Goal: Information Seeking & Learning: Learn about a topic

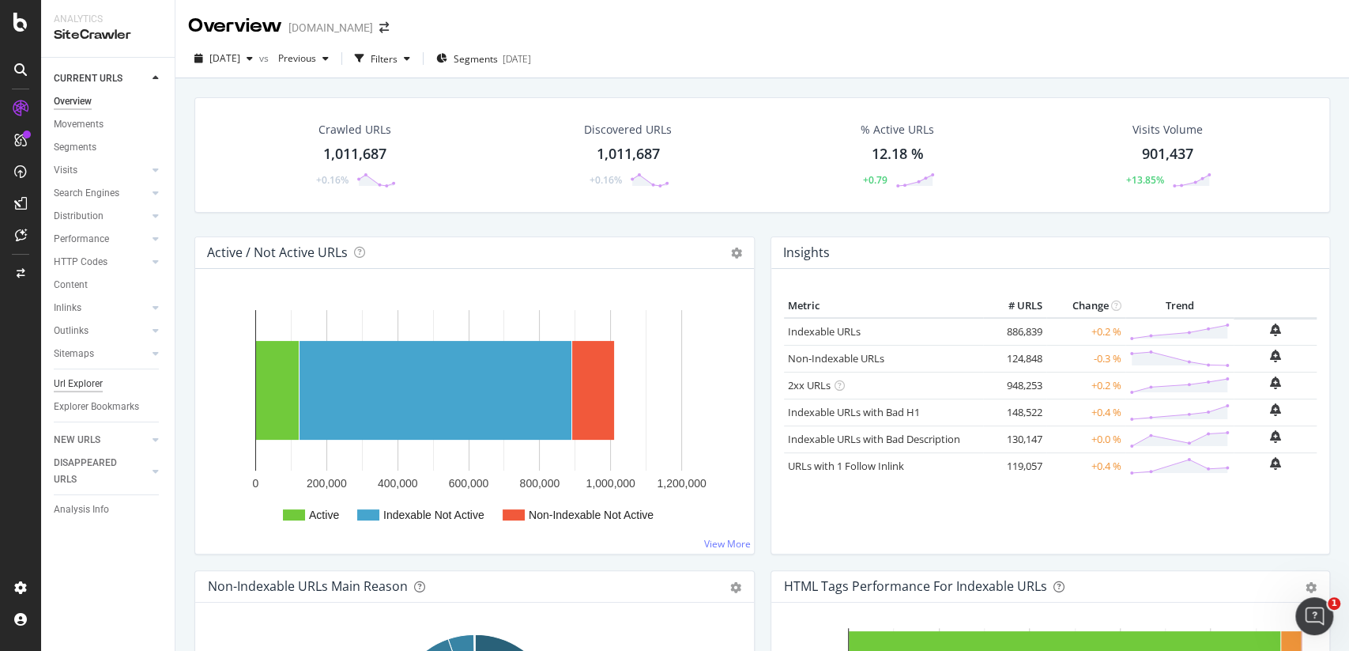
click at [96, 390] on div "Url Explorer" at bounding box center [78, 383] width 49 height 17
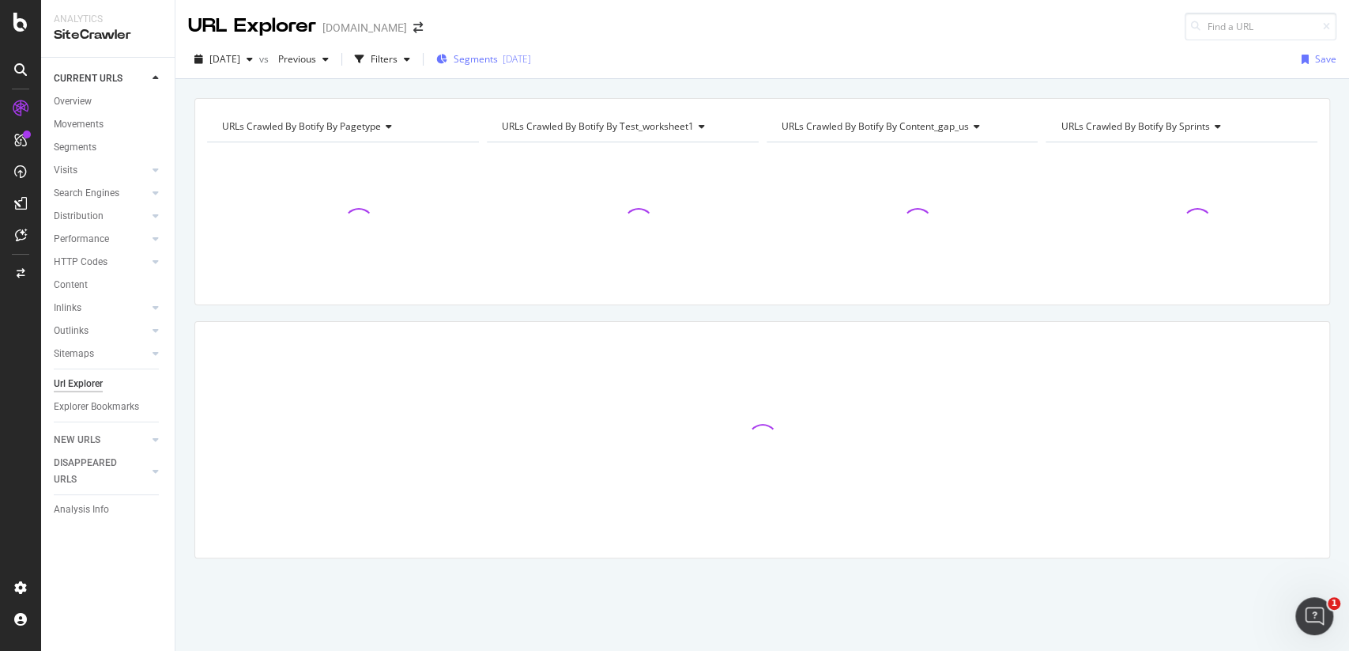
click at [497, 55] on span "Segments" at bounding box center [476, 58] width 44 height 13
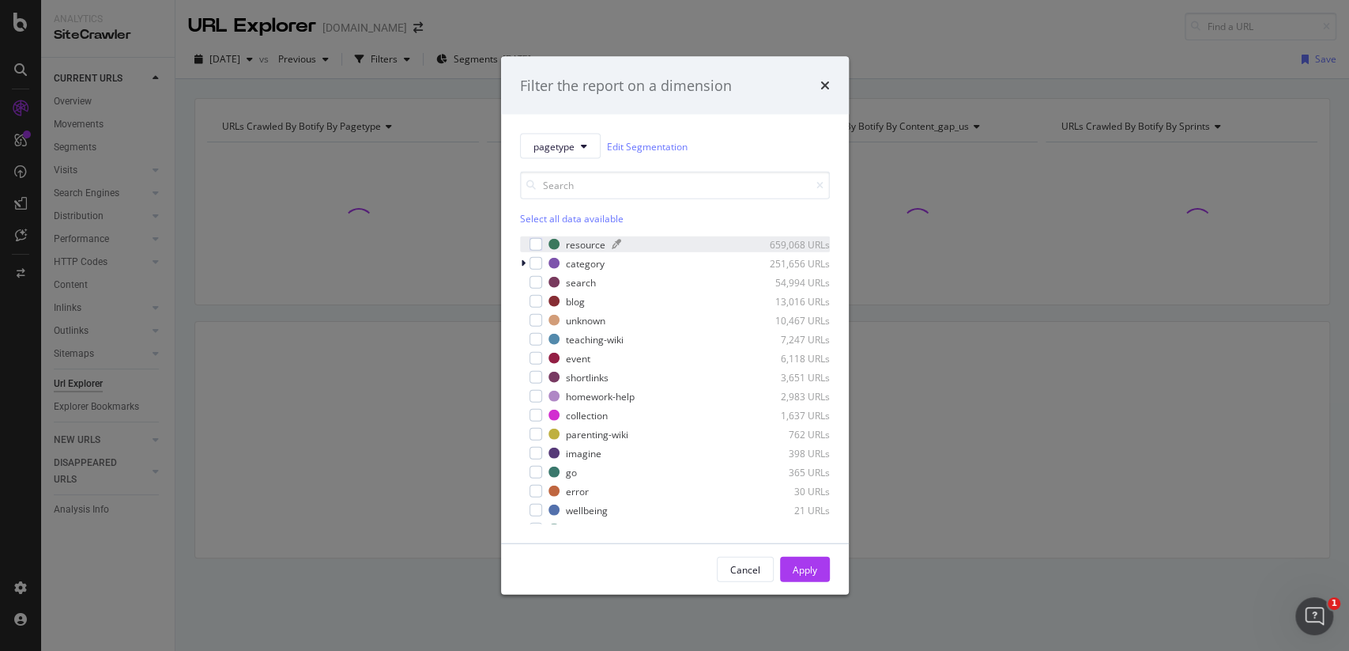
click at [581, 244] on div "resource" at bounding box center [586, 243] width 40 height 13
click at [798, 566] on div "Apply" at bounding box center [805, 568] width 25 height 13
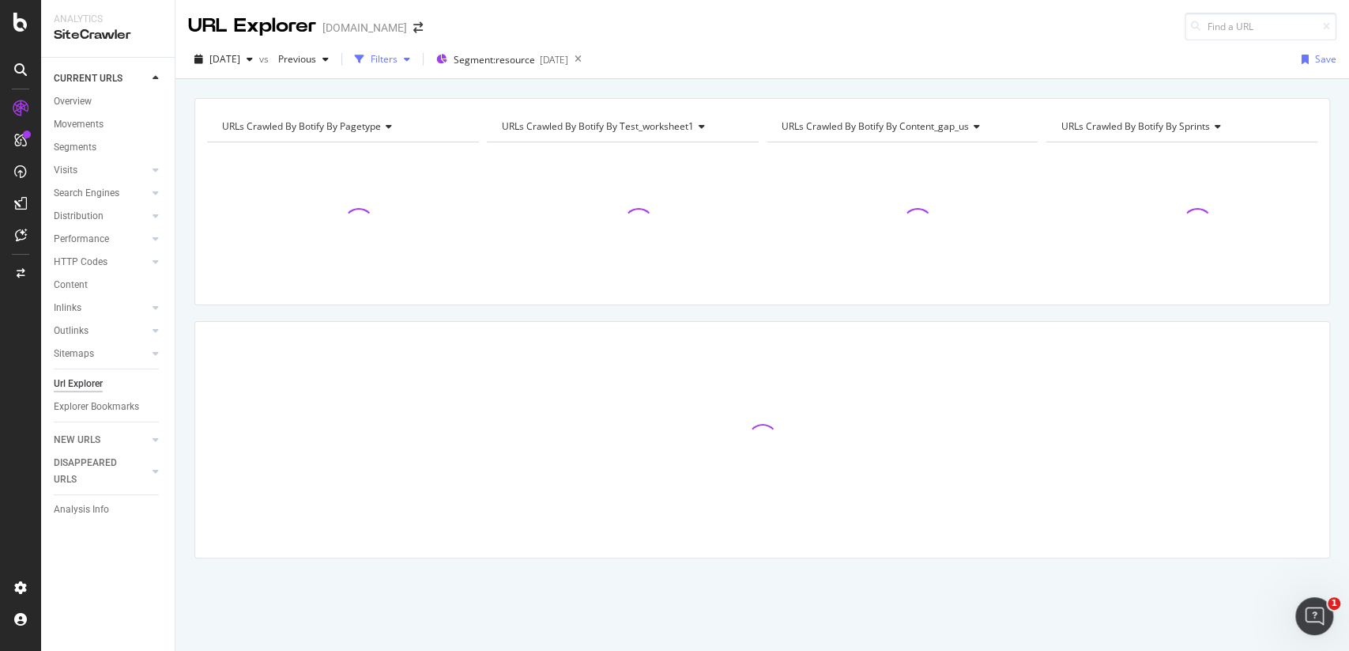
click at [398, 59] on div "Filters" at bounding box center [384, 58] width 27 height 13
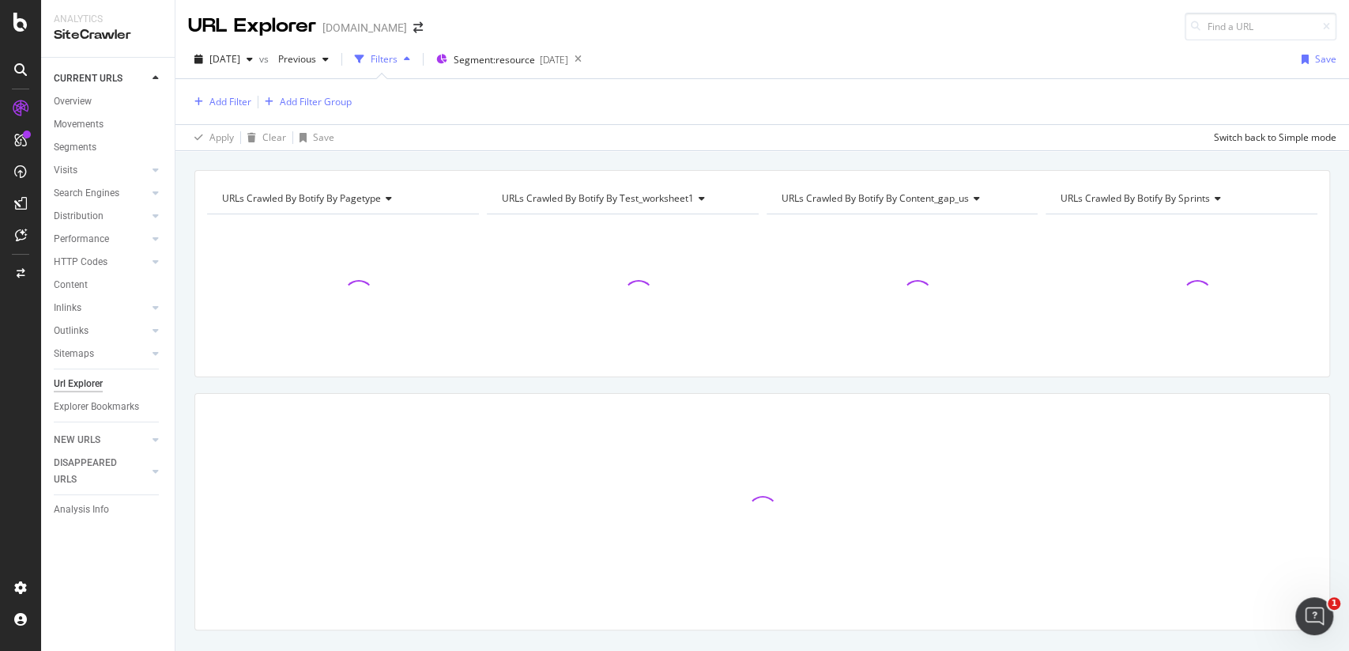
click at [398, 59] on div "Filters" at bounding box center [384, 58] width 27 height 13
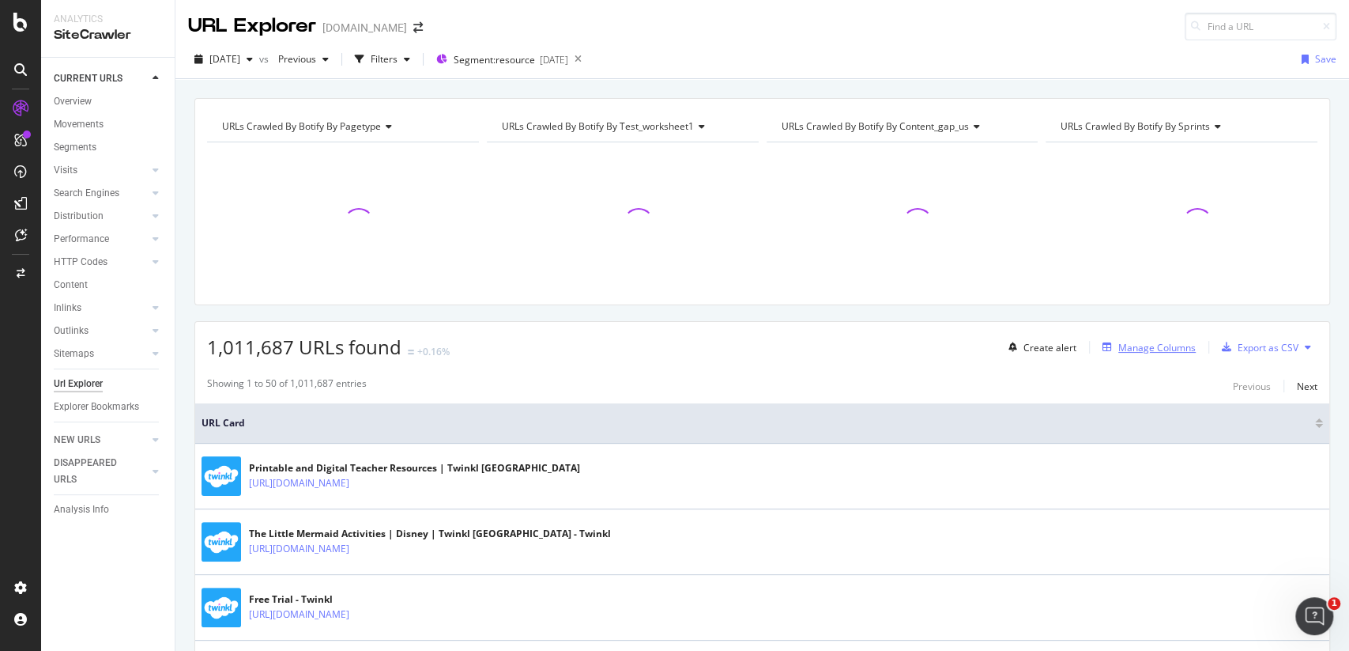
click at [1153, 349] on div "Manage Columns" at bounding box center [1157, 347] width 77 height 13
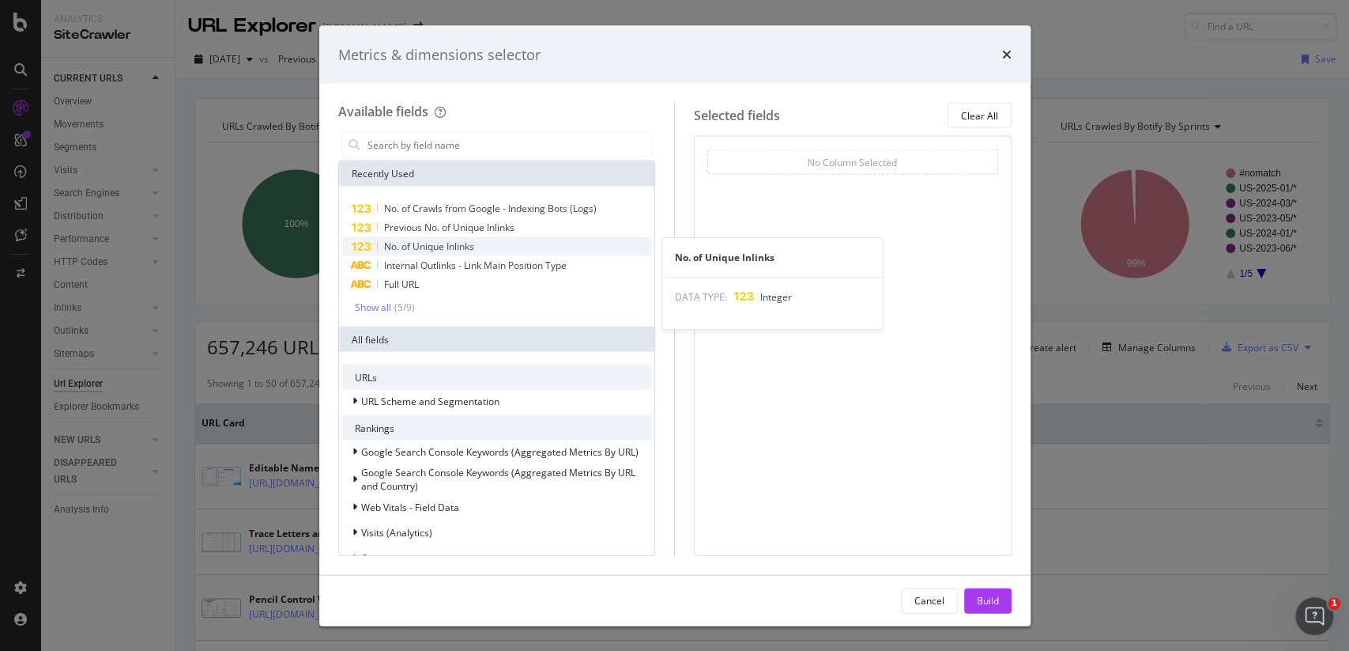
click at [492, 247] on div "No. of Unique Inlinks" at bounding box center [497, 246] width 310 height 19
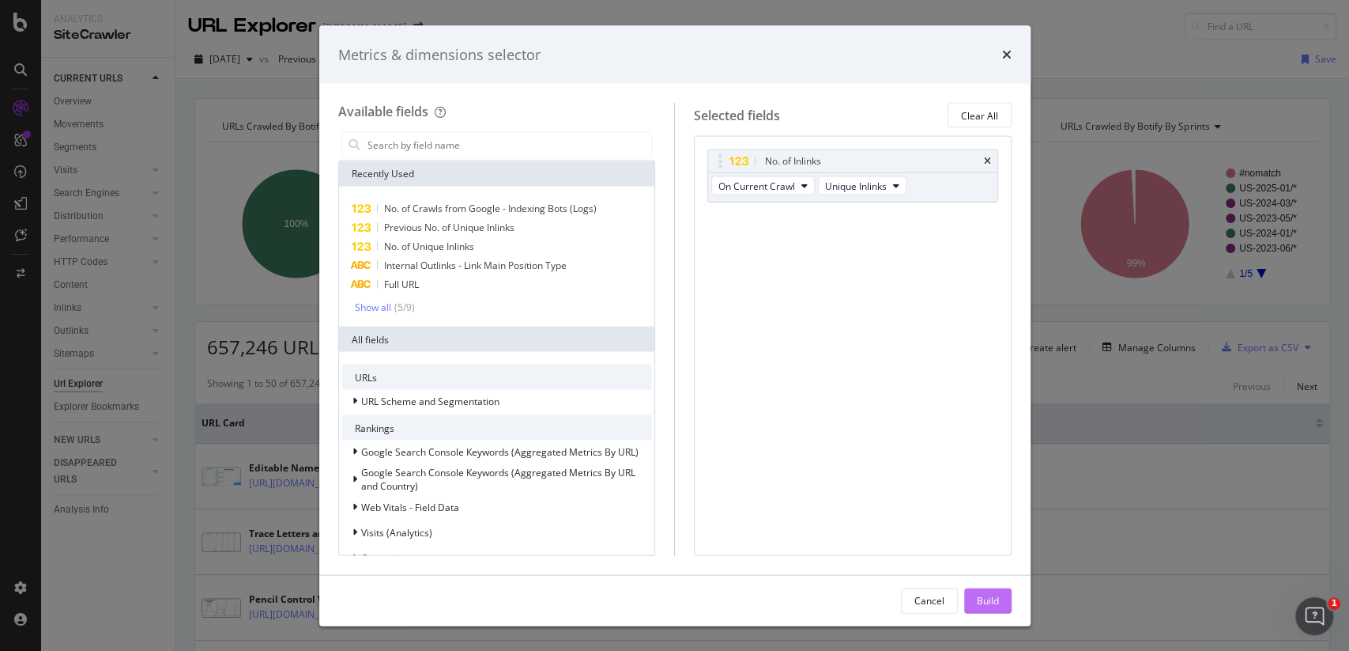
click at [991, 607] on div "Build" at bounding box center [988, 600] width 22 height 24
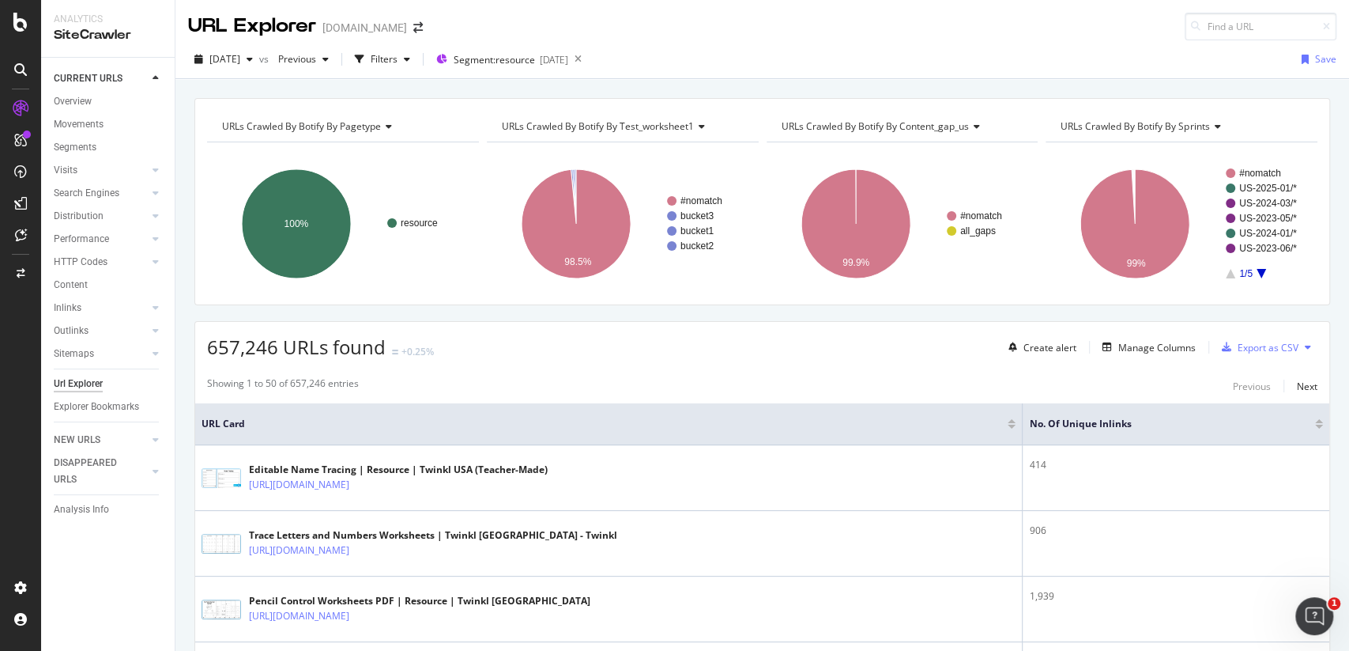
click at [1322, 425] on div at bounding box center [1319, 427] width 8 height 4
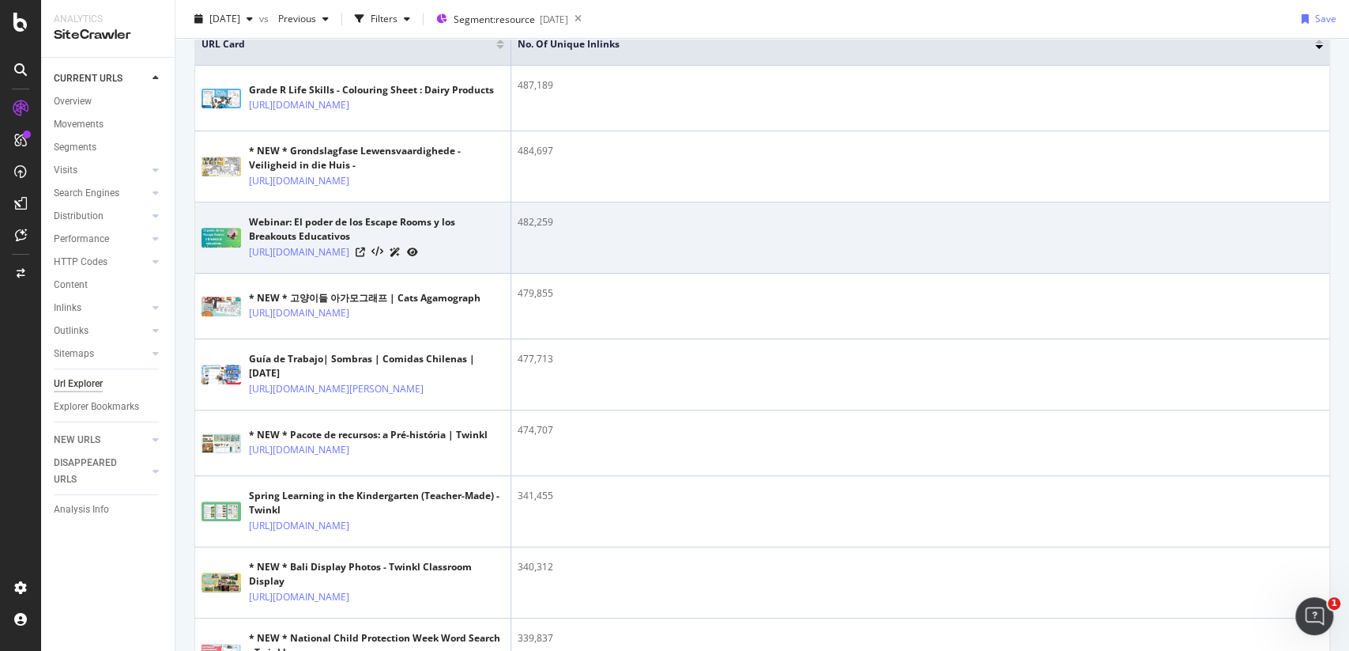
scroll to position [213, 0]
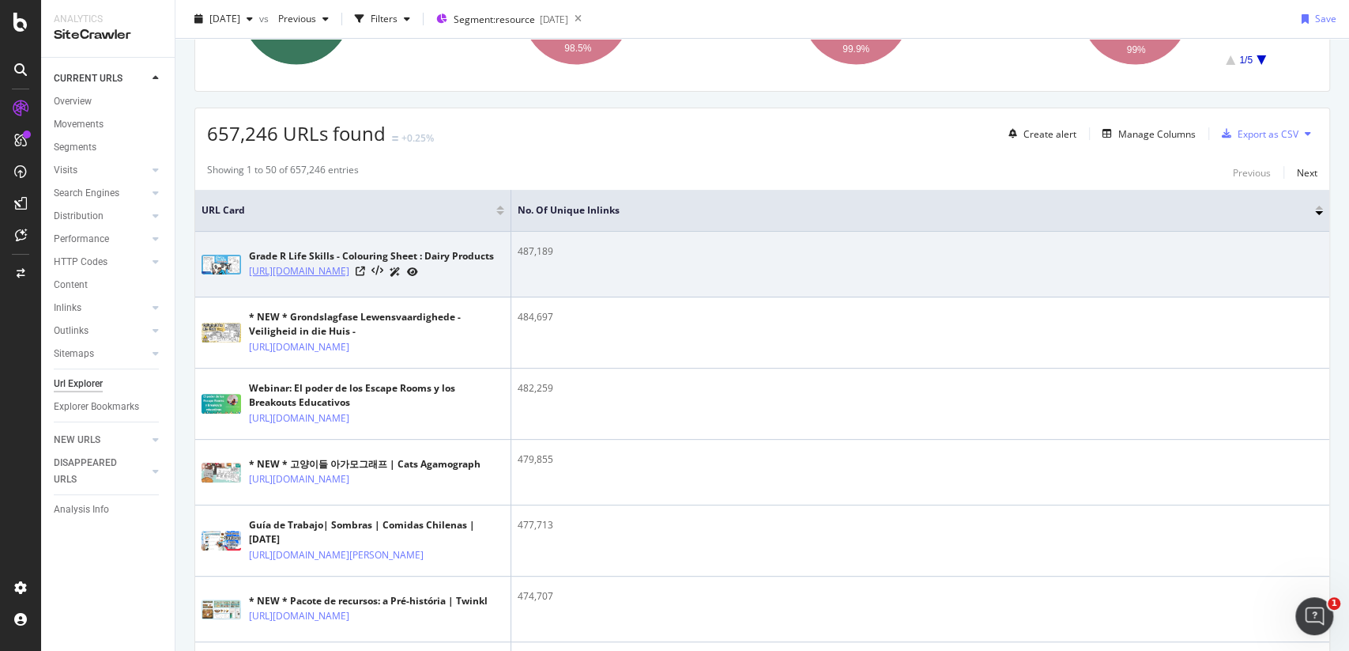
click at [349, 279] on link "[URL][DOMAIN_NAME]" at bounding box center [299, 271] width 100 height 16
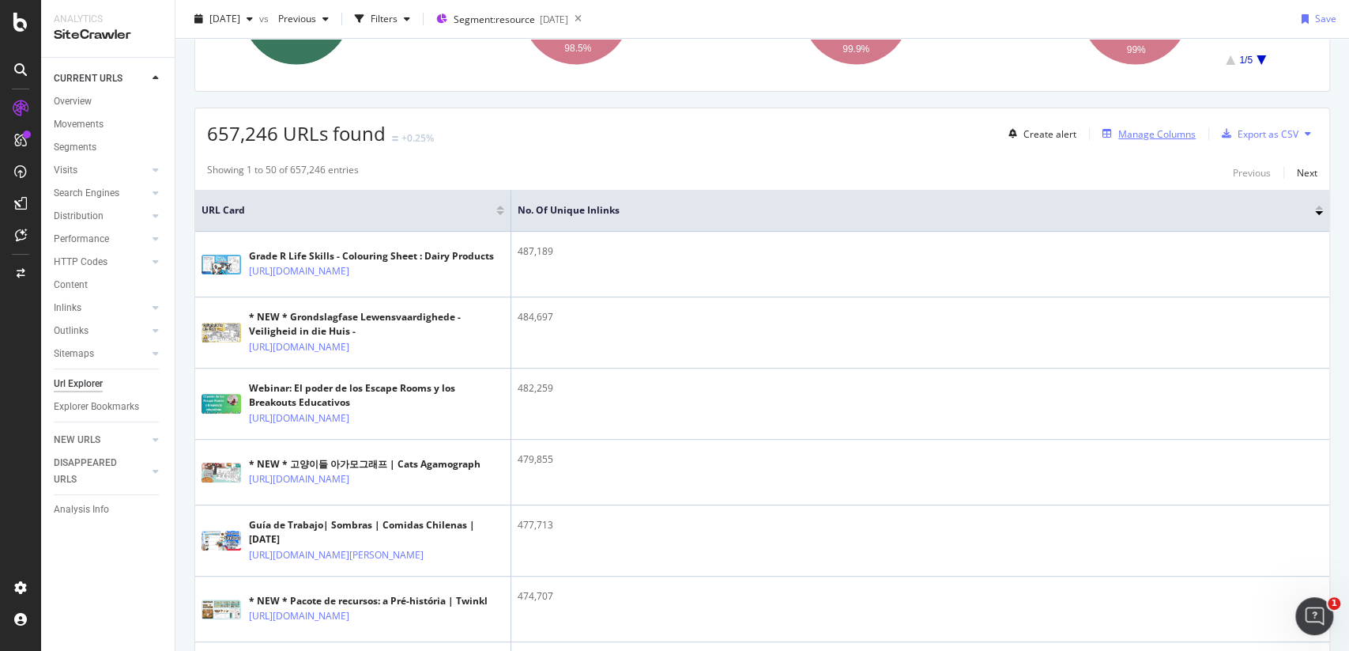
click at [1157, 129] on div "Manage Columns" at bounding box center [1157, 133] width 77 height 13
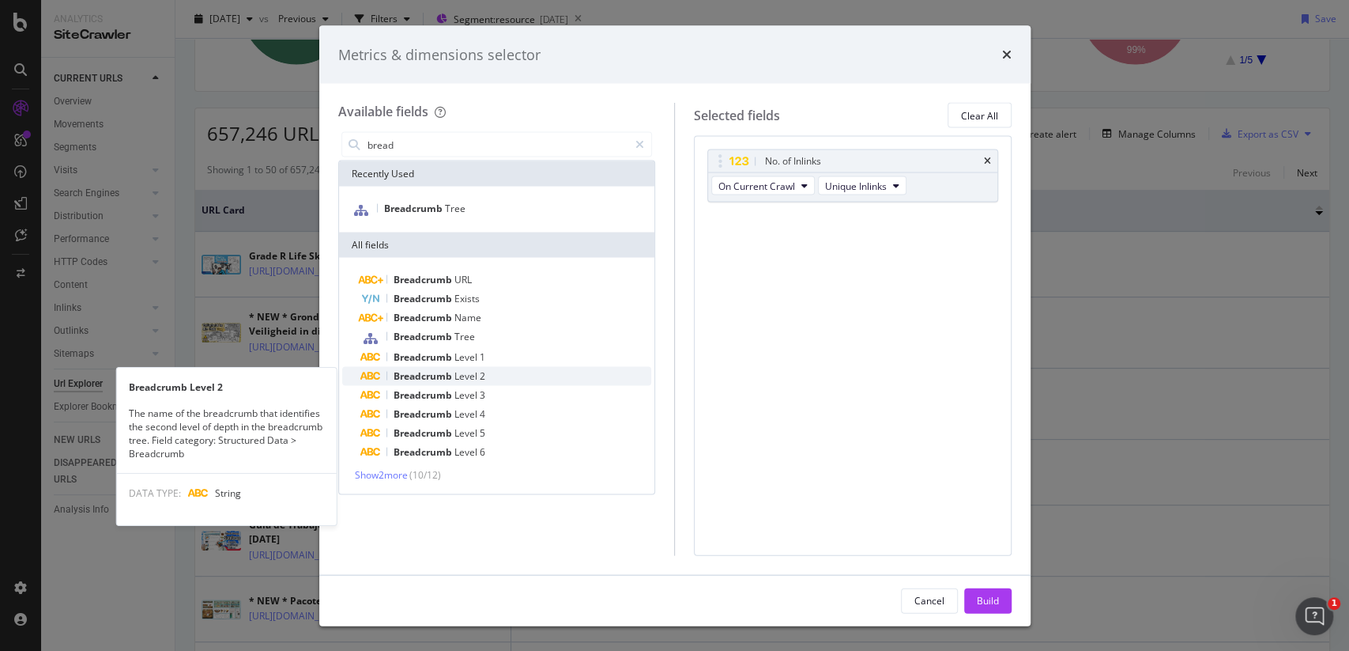
click at [478, 371] on span "Level" at bounding box center [467, 375] width 25 height 13
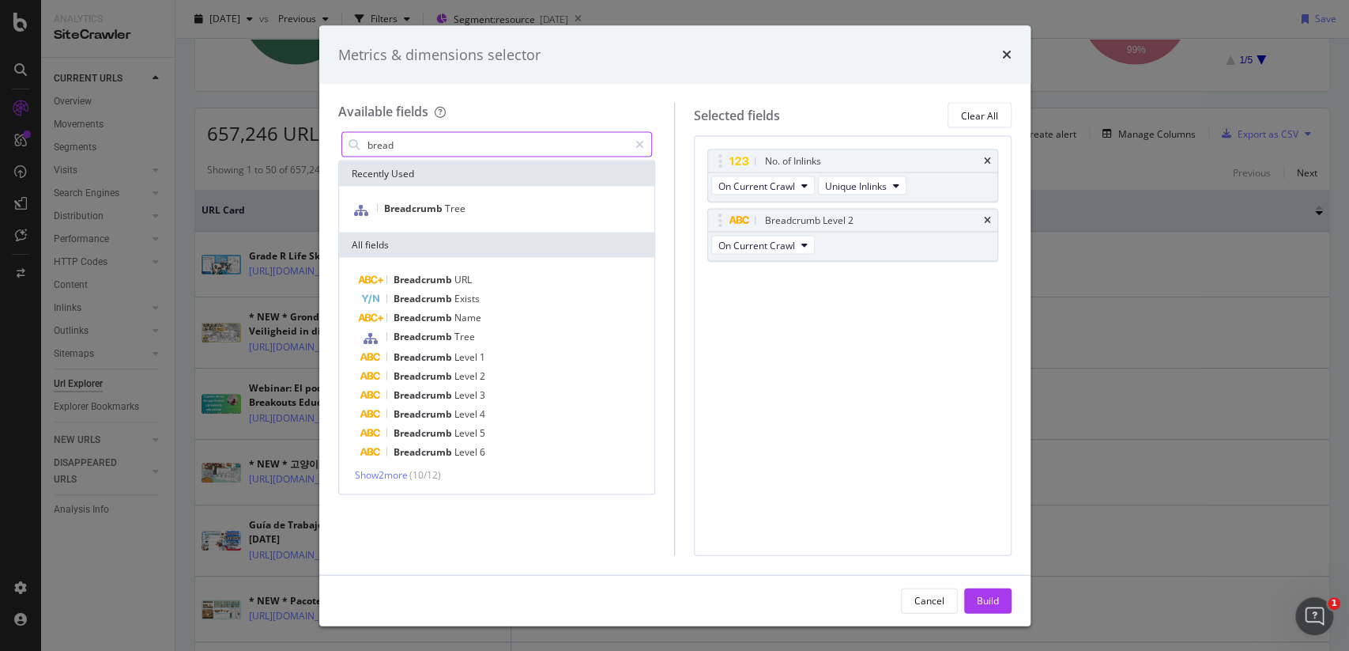
click at [492, 144] on input "bread" at bounding box center [497, 145] width 263 height 24
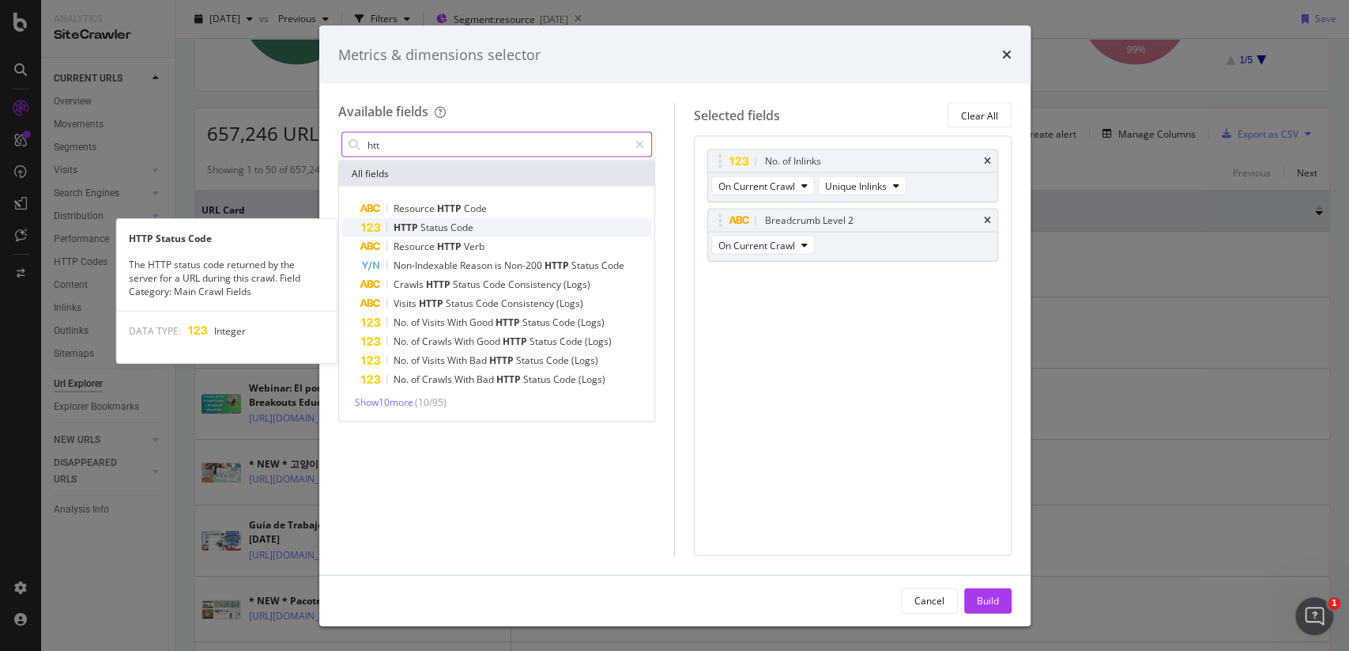
type input "htt"
click at [477, 218] on div "HTTP Status Code" at bounding box center [506, 227] width 291 height 19
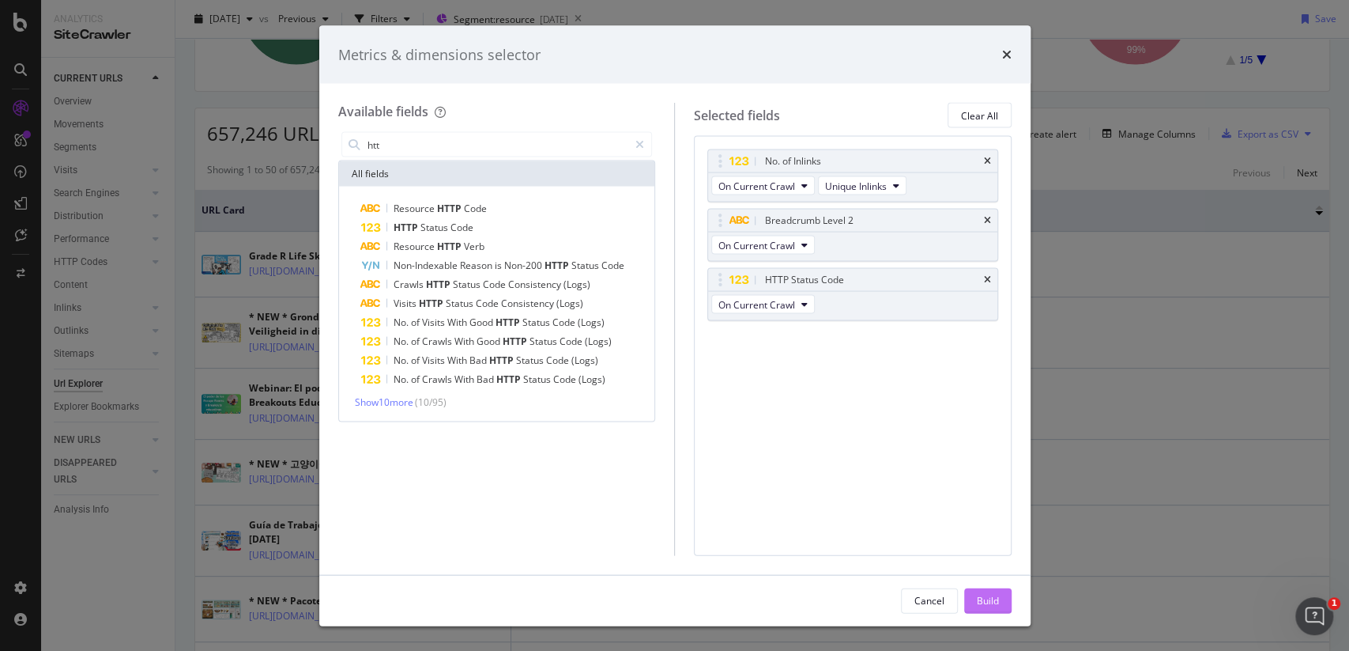
click at [983, 602] on div "Build" at bounding box center [988, 599] width 22 height 13
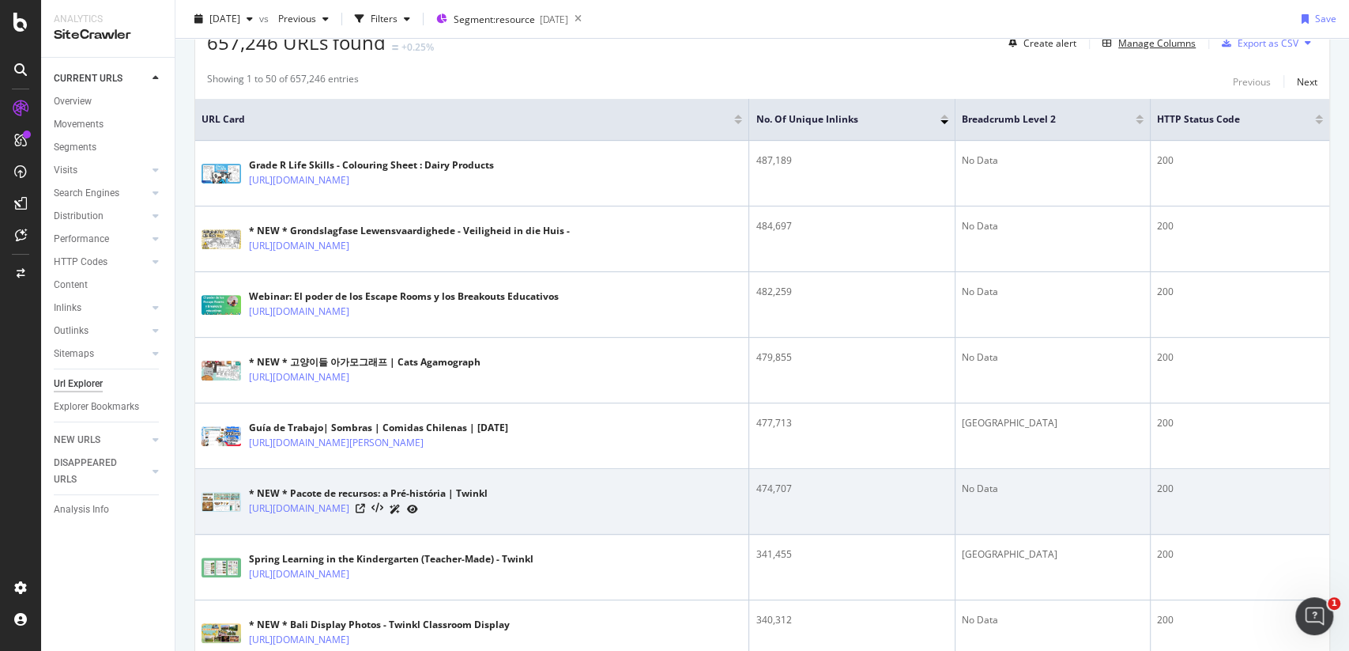
scroll to position [234, 0]
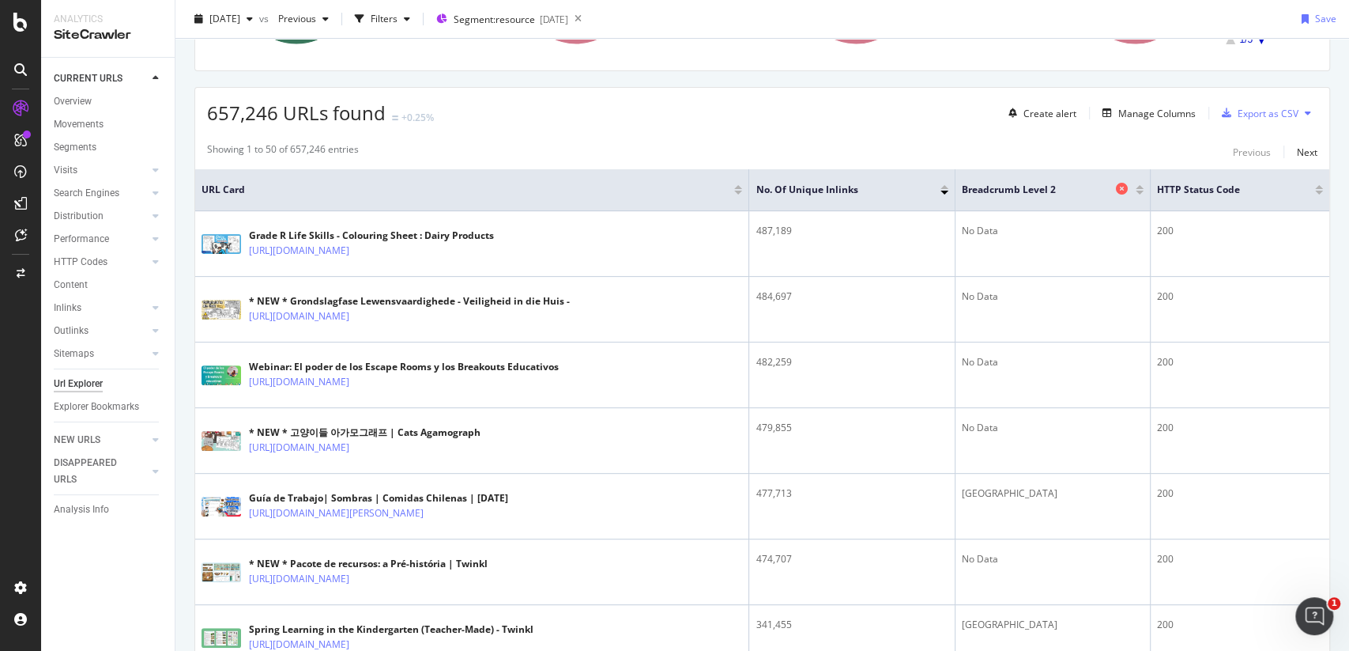
click at [1121, 187] on icon at bounding box center [1122, 189] width 12 height 12
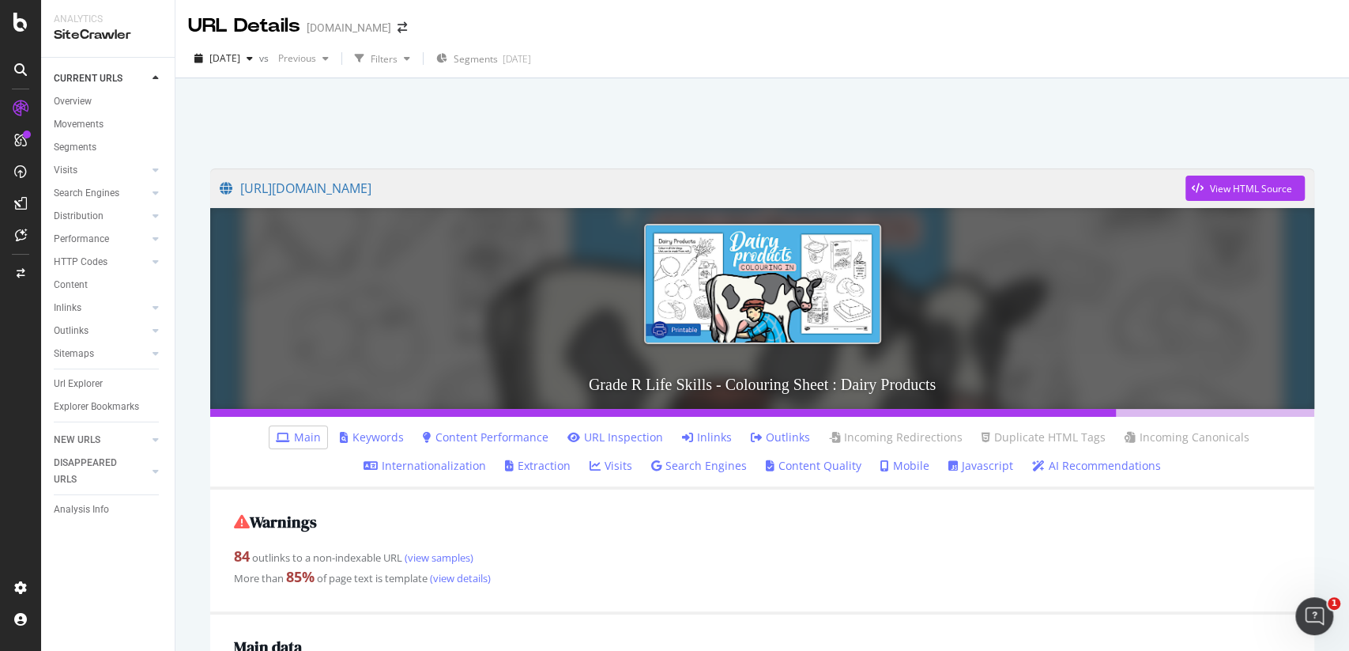
click at [725, 438] on link "Inlinks" at bounding box center [707, 437] width 50 height 16
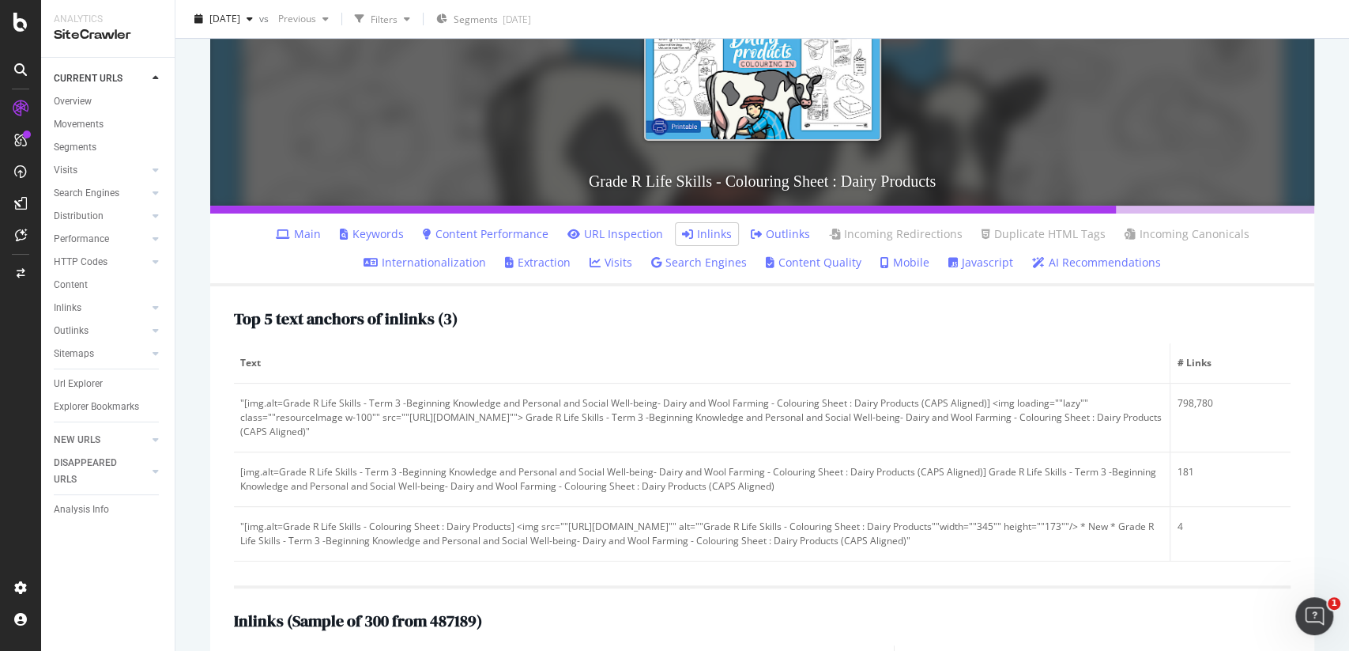
scroll to position [221, 0]
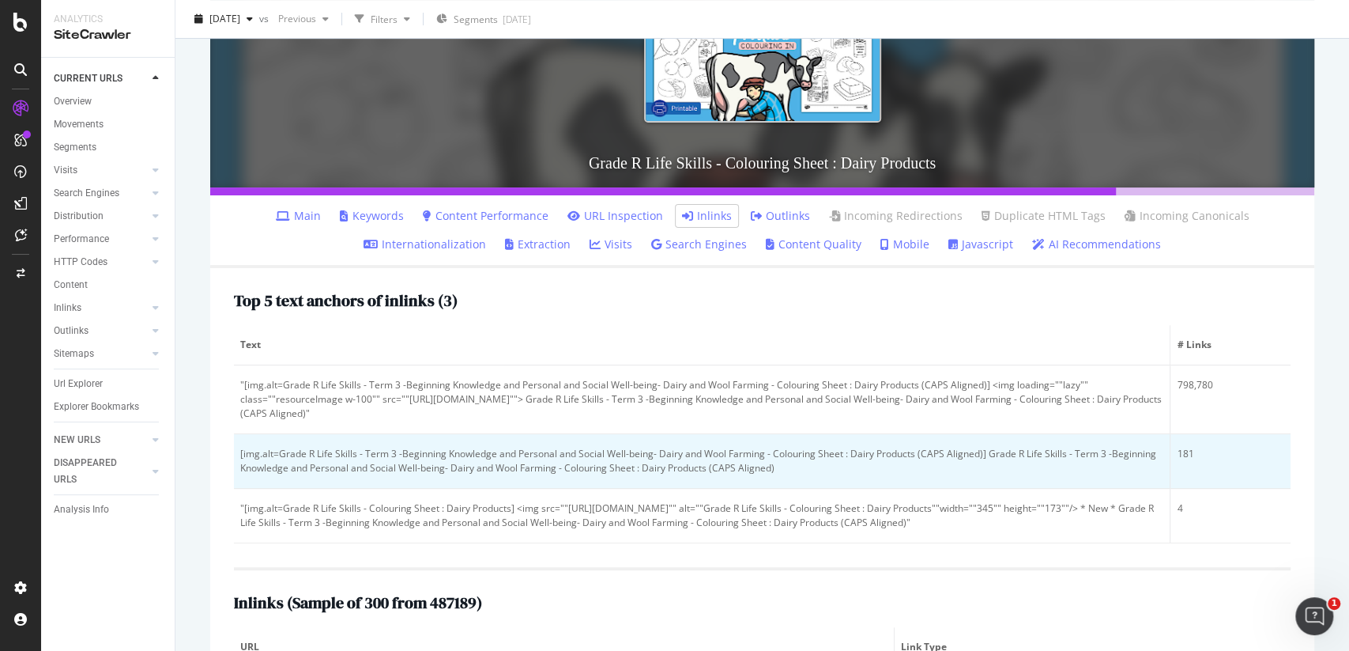
click at [389, 469] on div "[img.alt=Grade R Life Skills - Term 3 -Beginning Knowledge and Personal and Soc…" at bounding box center [701, 461] width 923 height 28
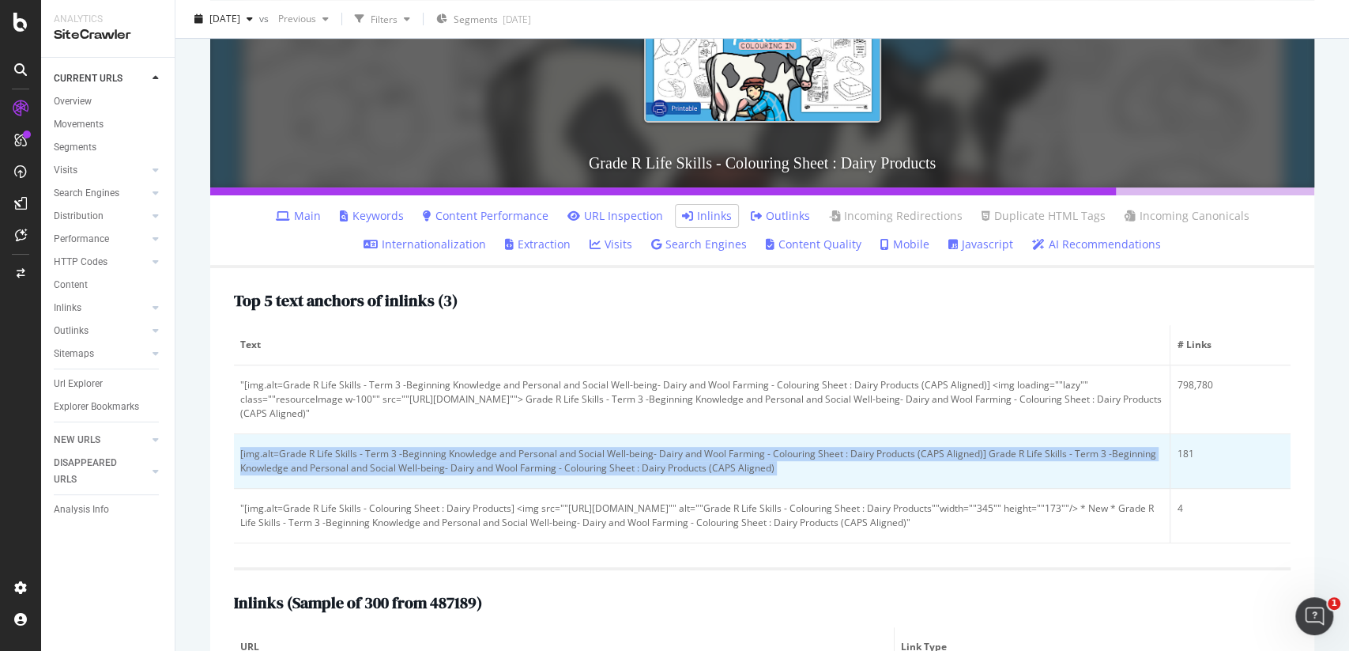
click at [389, 469] on div "[img.alt=Grade R Life Skills - Term 3 -Beginning Knowledge and Personal and Soc…" at bounding box center [701, 461] width 923 height 28
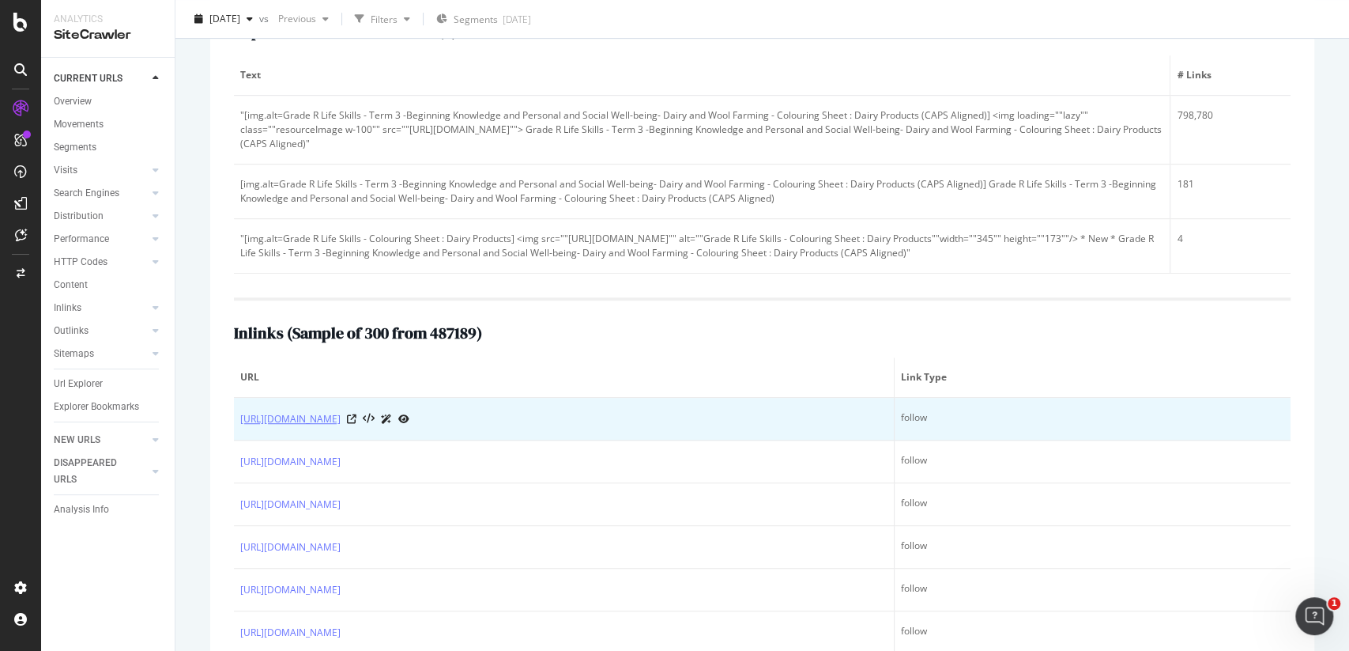
scroll to position [489, 0]
click at [357, 426] on icon at bounding box center [351, 421] width 9 height 9
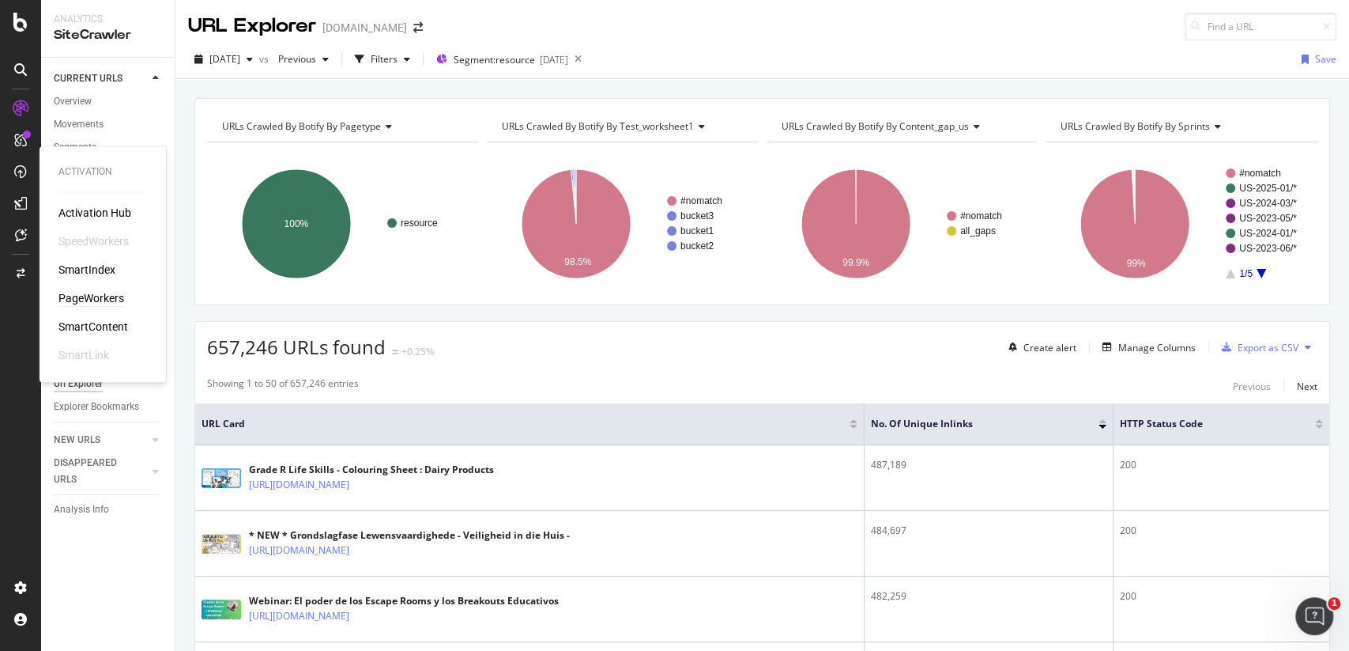
click at [110, 296] on div "PageWorkers" at bounding box center [91, 298] width 66 height 16
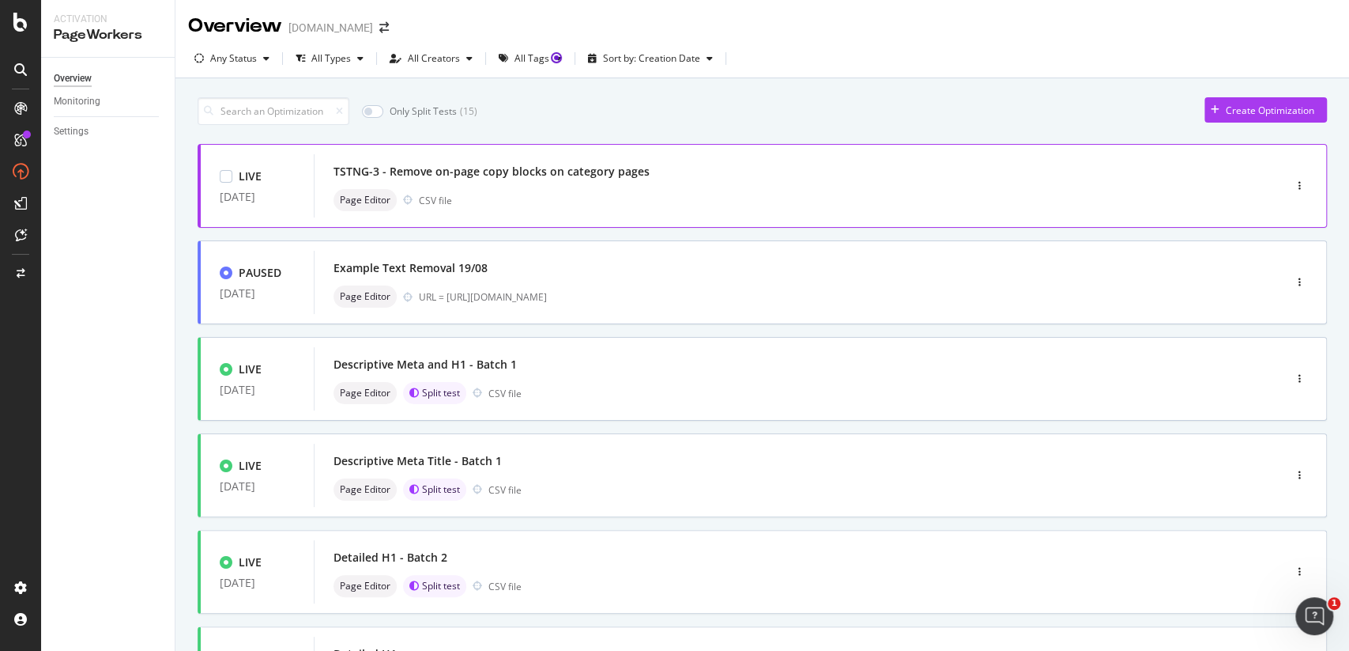
click at [575, 208] on div "Page Editor CSV file" at bounding box center [775, 200] width 883 height 22
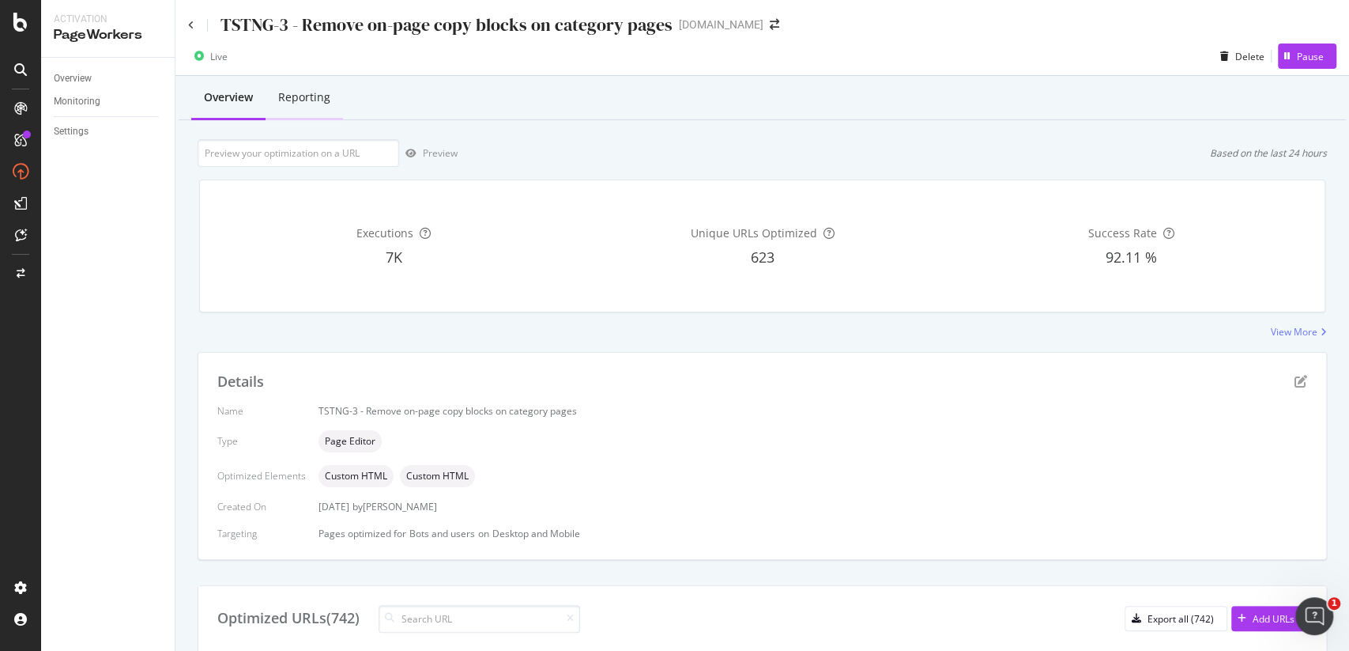
click at [313, 92] on div "Reporting" at bounding box center [304, 97] width 52 height 16
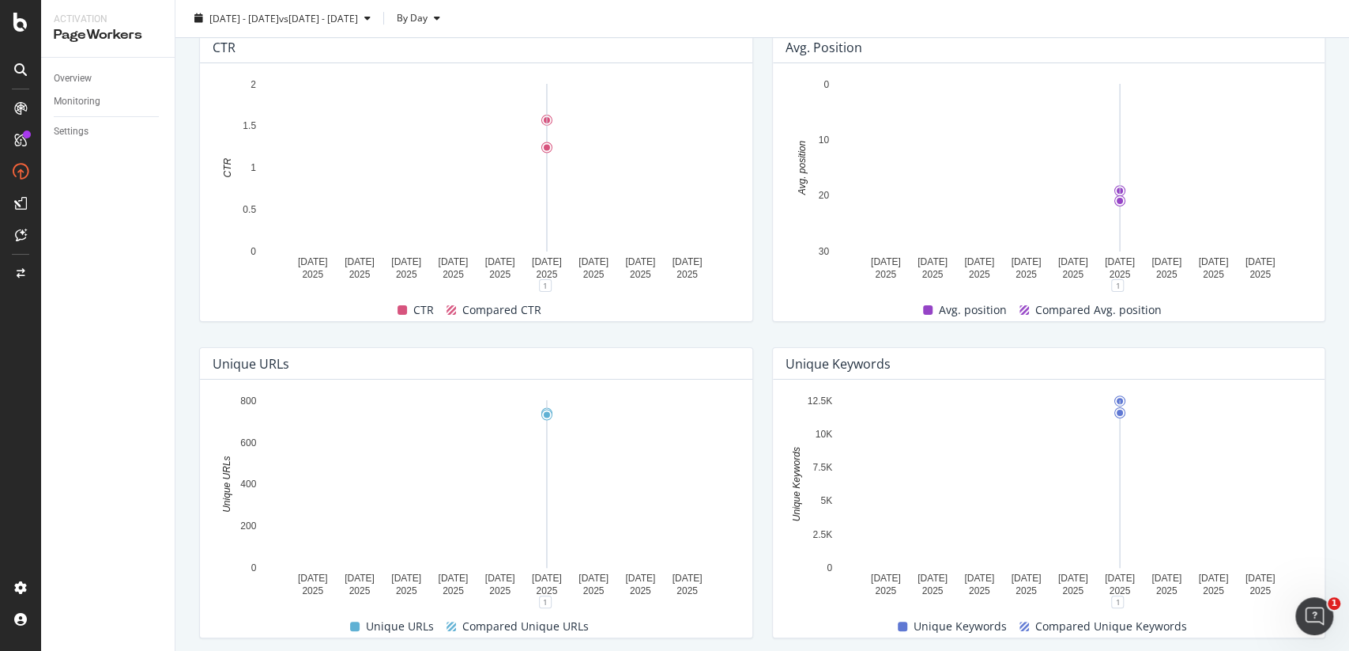
scroll to position [596, 0]
